Goal: Navigation & Orientation: Find specific page/section

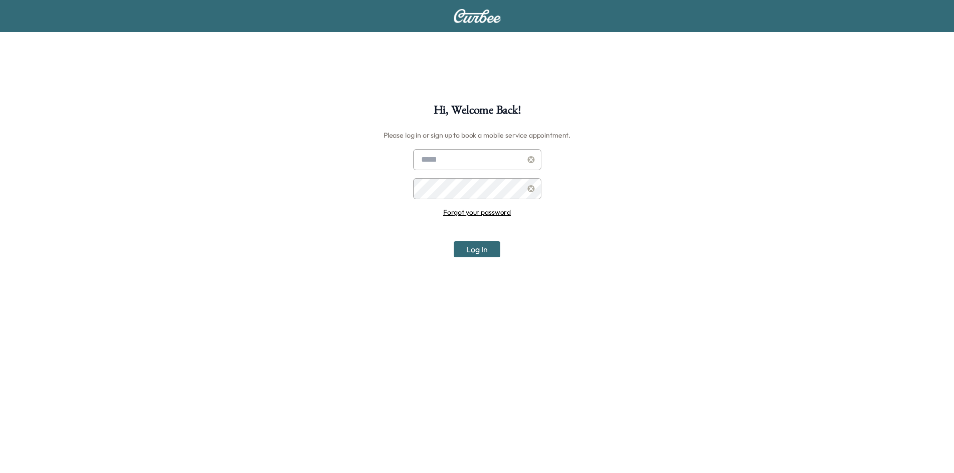
type input "**********"
click at [472, 247] on button "Log In" at bounding box center [477, 249] width 47 height 16
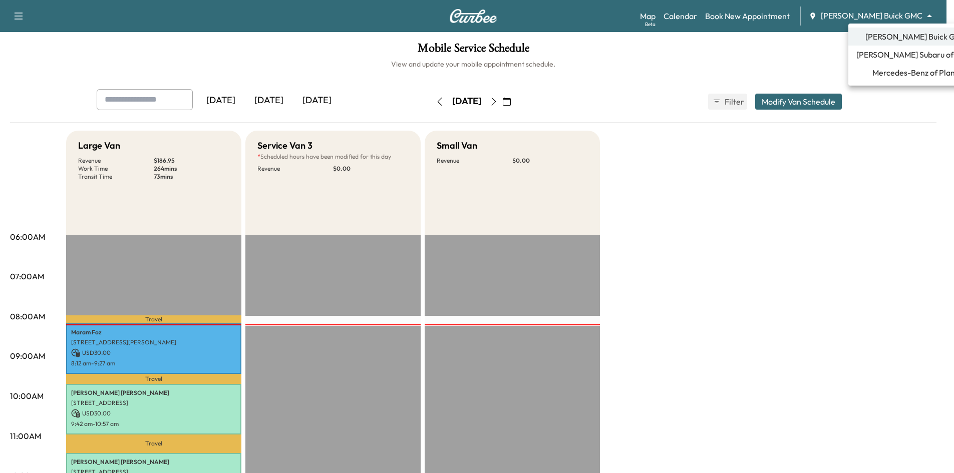
click at [888, 11] on body "Support Log Out Map Beta Calendar Book New Appointment [PERSON_NAME] Buick GMC …" at bounding box center [477, 236] width 954 height 473
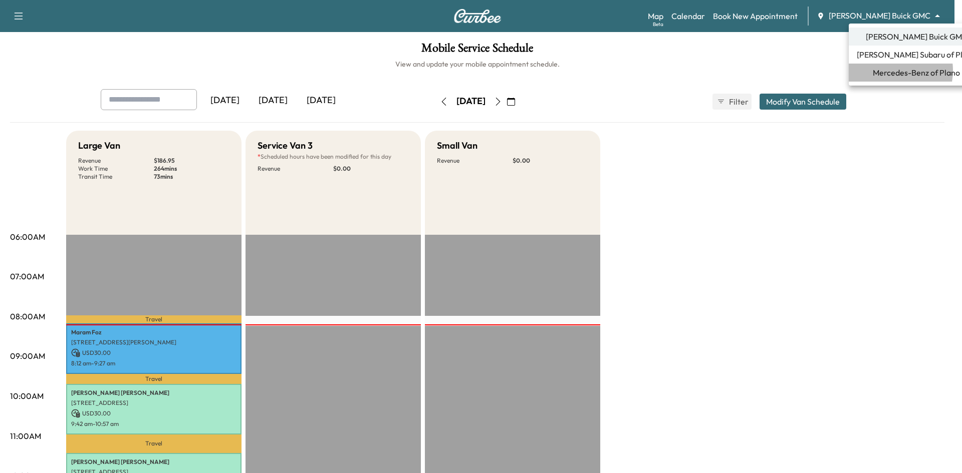
click at [887, 70] on span "Mercedes-Benz of Plano" at bounding box center [916, 73] width 87 height 12
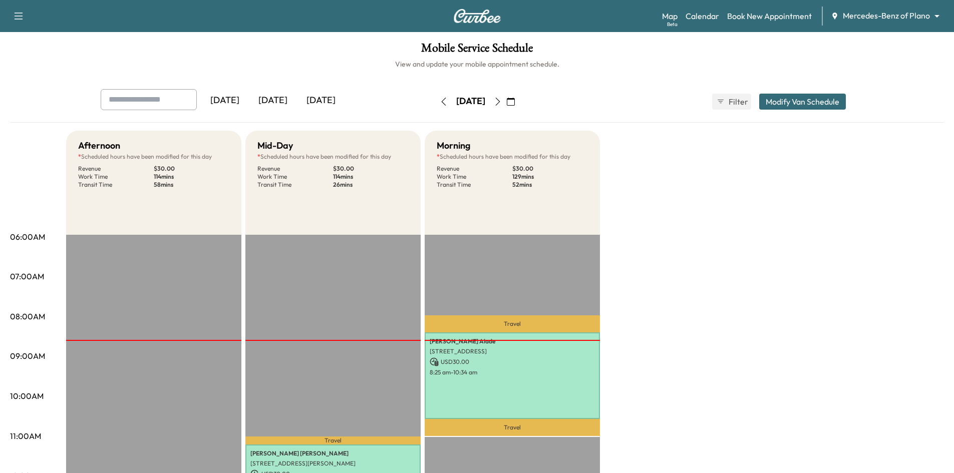
click at [515, 100] on icon "button" at bounding box center [511, 102] width 8 height 8
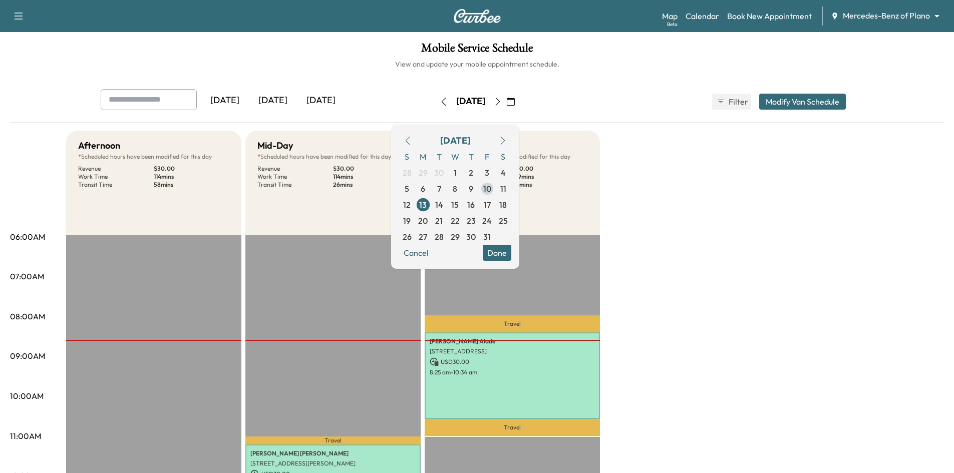
click at [491, 191] on span "10" at bounding box center [487, 189] width 8 height 12
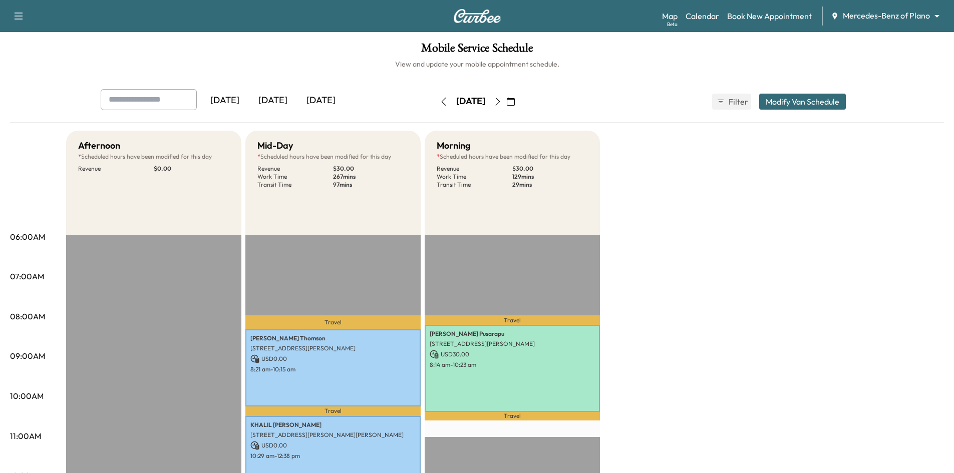
click at [273, 103] on div "[DATE]" at bounding box center [273, 100] width 48 height 23
